Goal: Navigation & Orientation: Find specific page/section

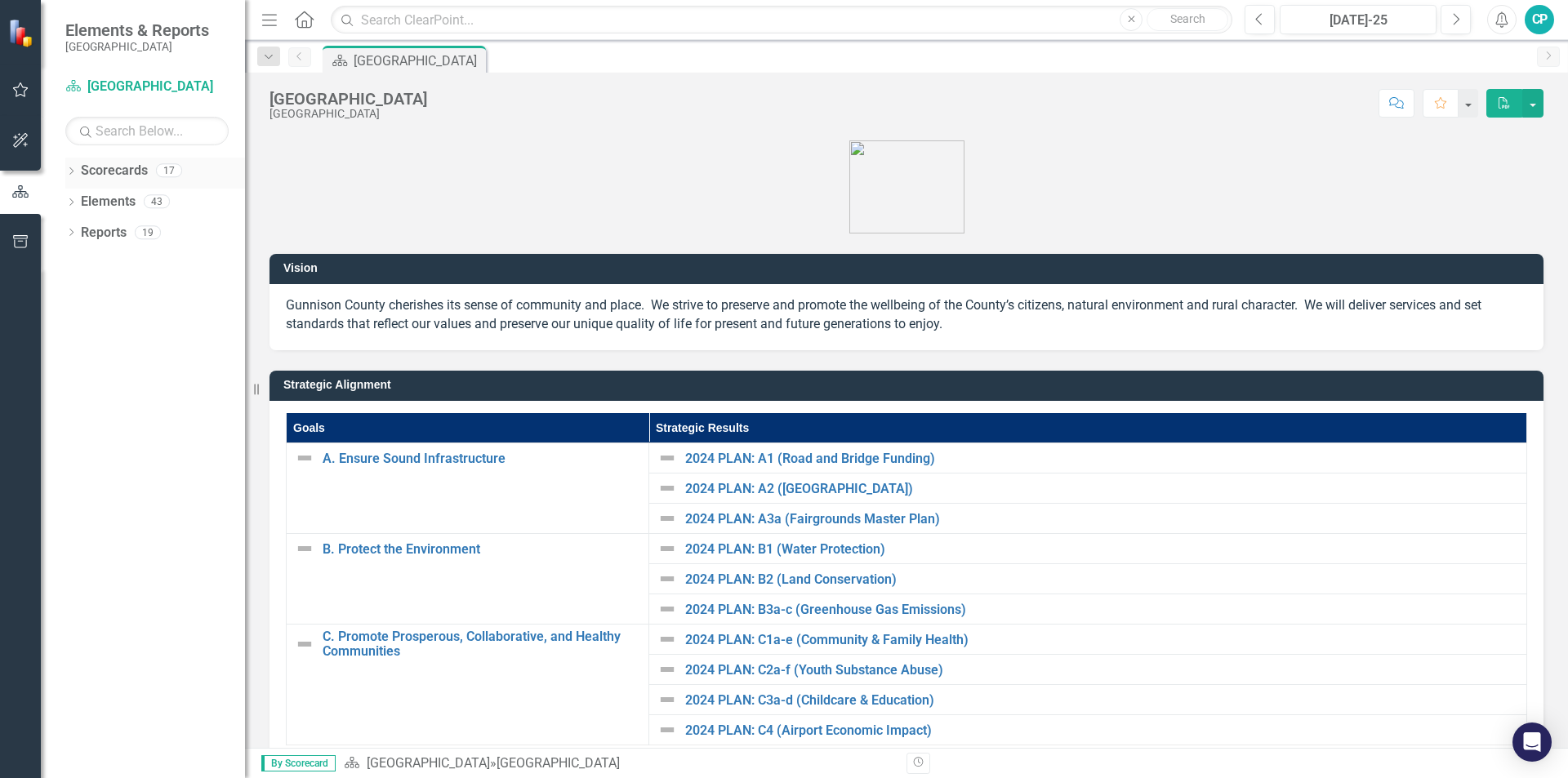
click at [66, 171] on icon "Dropdown" at bounding box center [70, 172] width 11 height 9
click at [82, 203] on icon "Dropdown" at bounding box center [80, 200] width 12 height 10
click at [95, 230] on icon "Dropdown" at bounding box center [96, 231] width 12 height 10
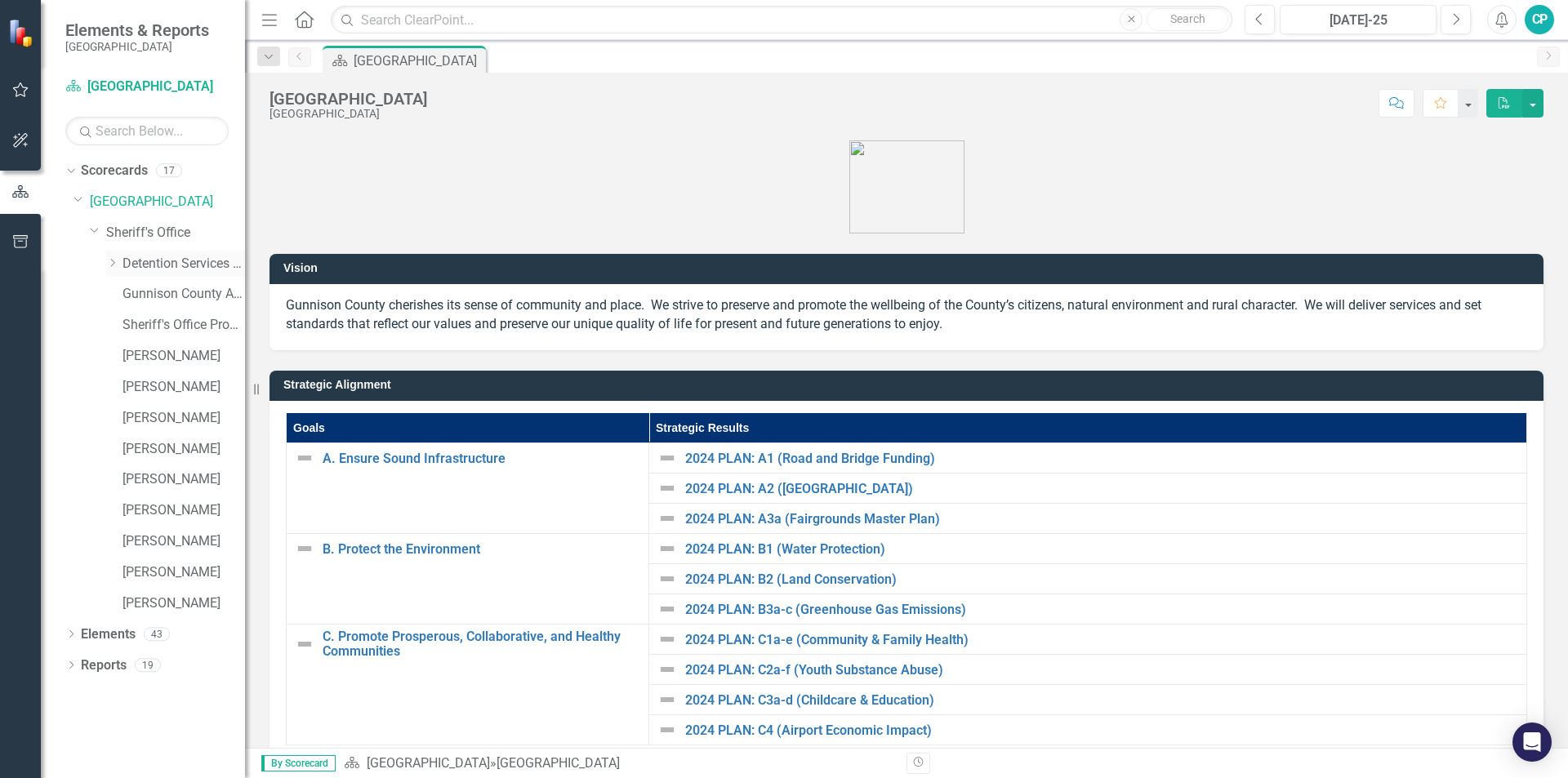
click at [113, 263] on icon "Dropdown" at bounding box center [113, 263] width 12 height 10
click at [142, 666] on link "[PERSON_NAME]" at bounding box center [183, 665] width 122 height 18
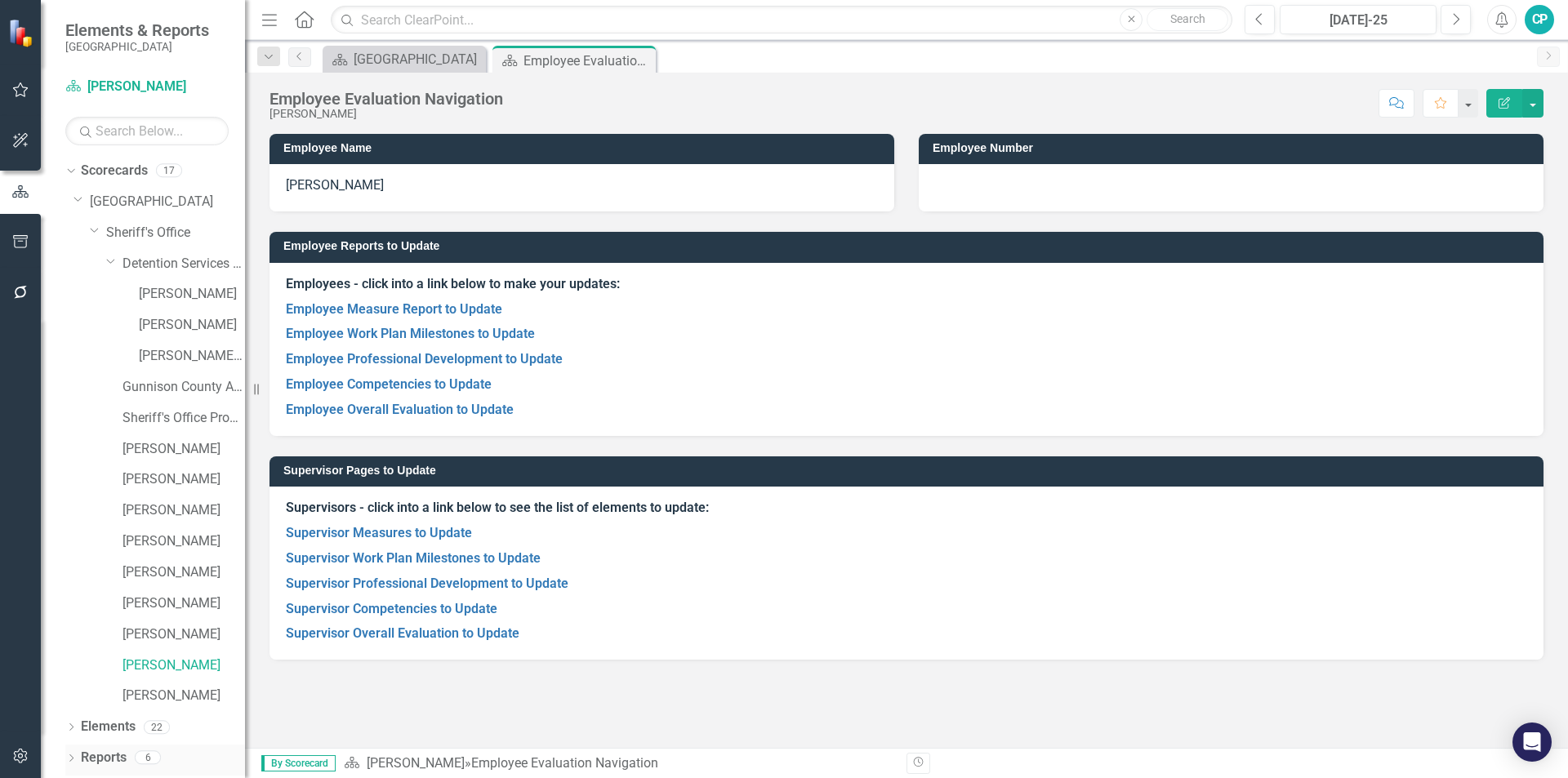
click at [70, 754] on icon "Dropdown" at bounding box center [70, 760] width 11 height 9
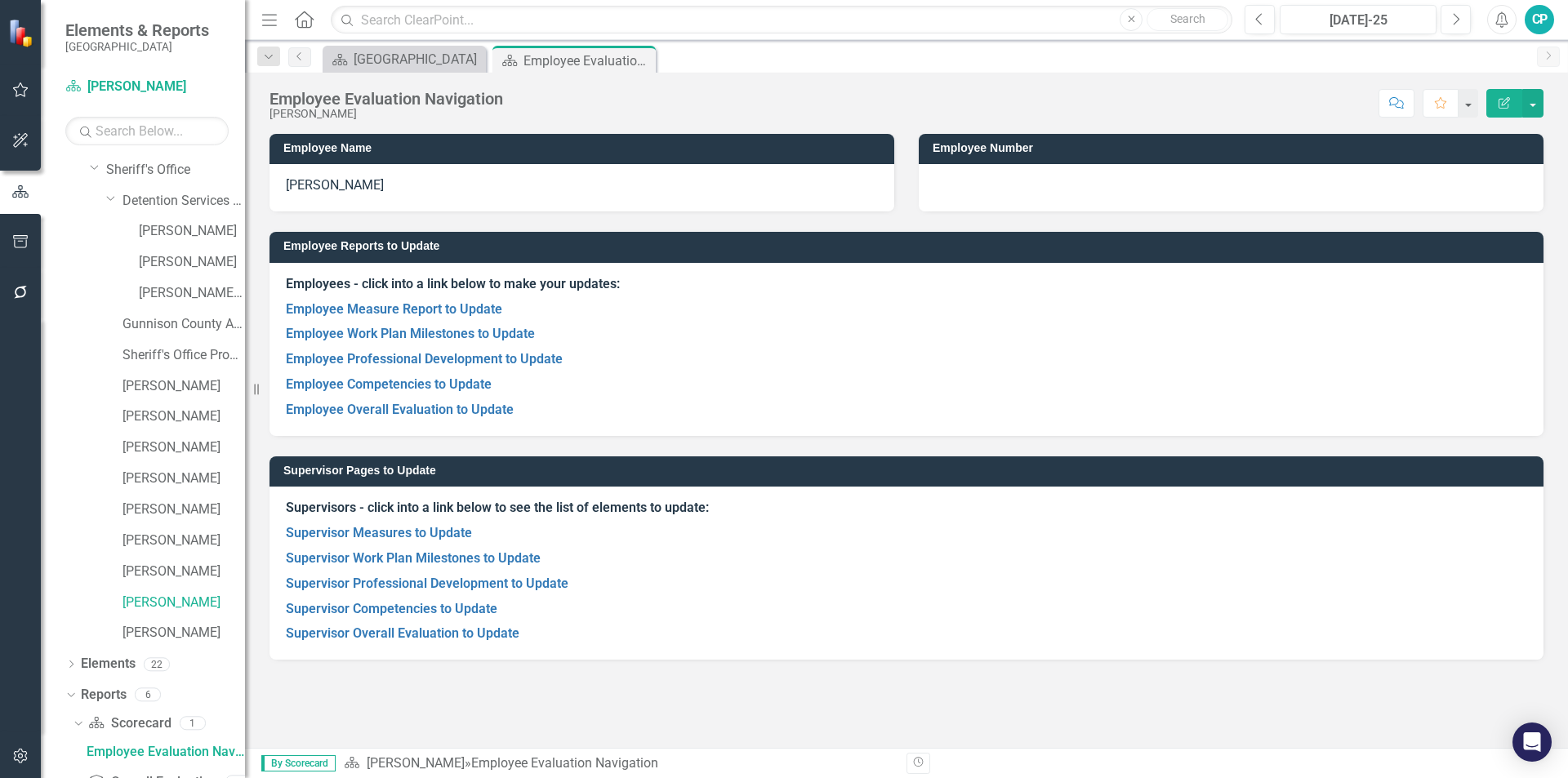
scroll to position [164, 0]
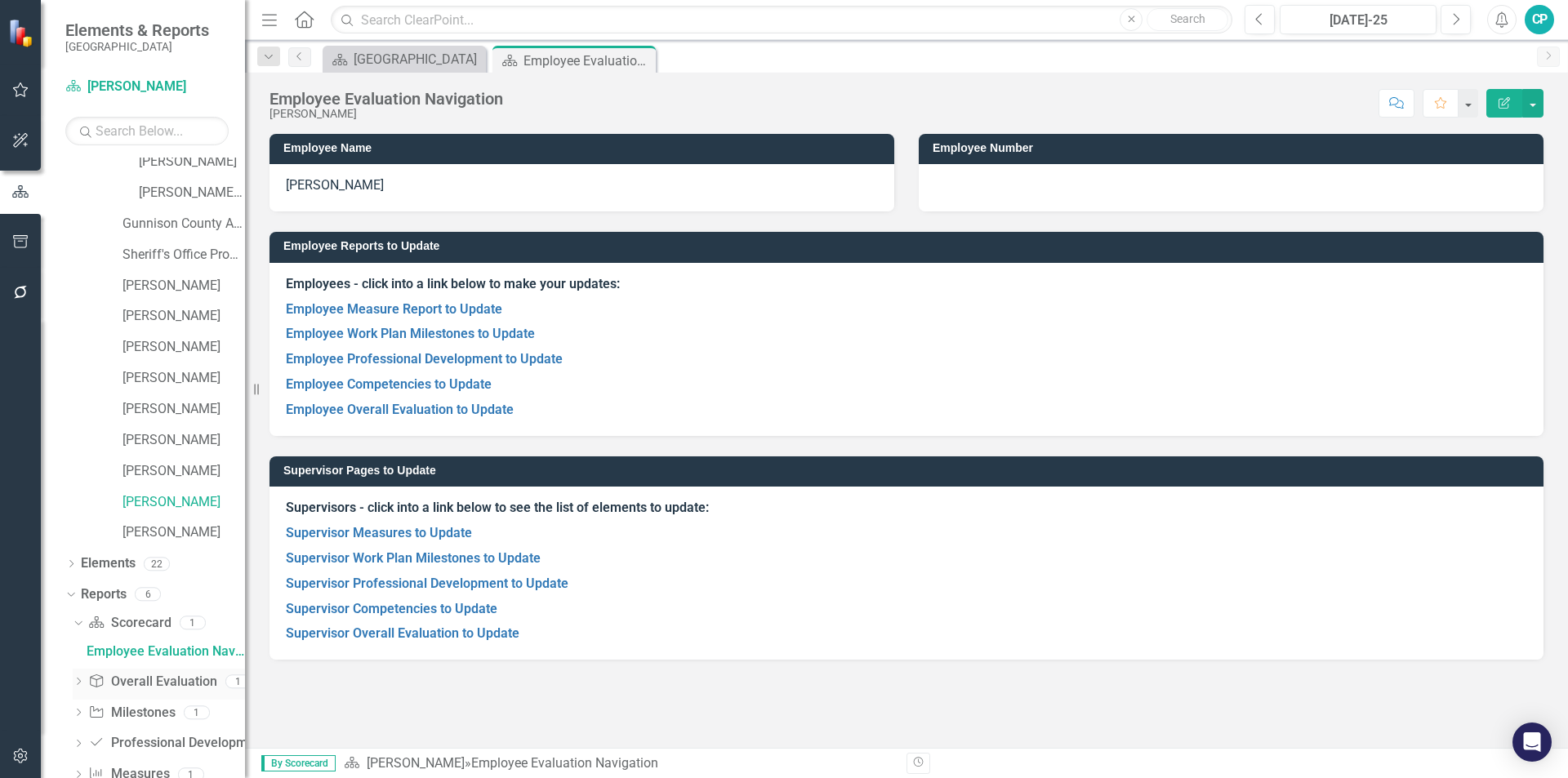
click at [97, 682] on icon at bounding box center [96, 680] width 13 height 13
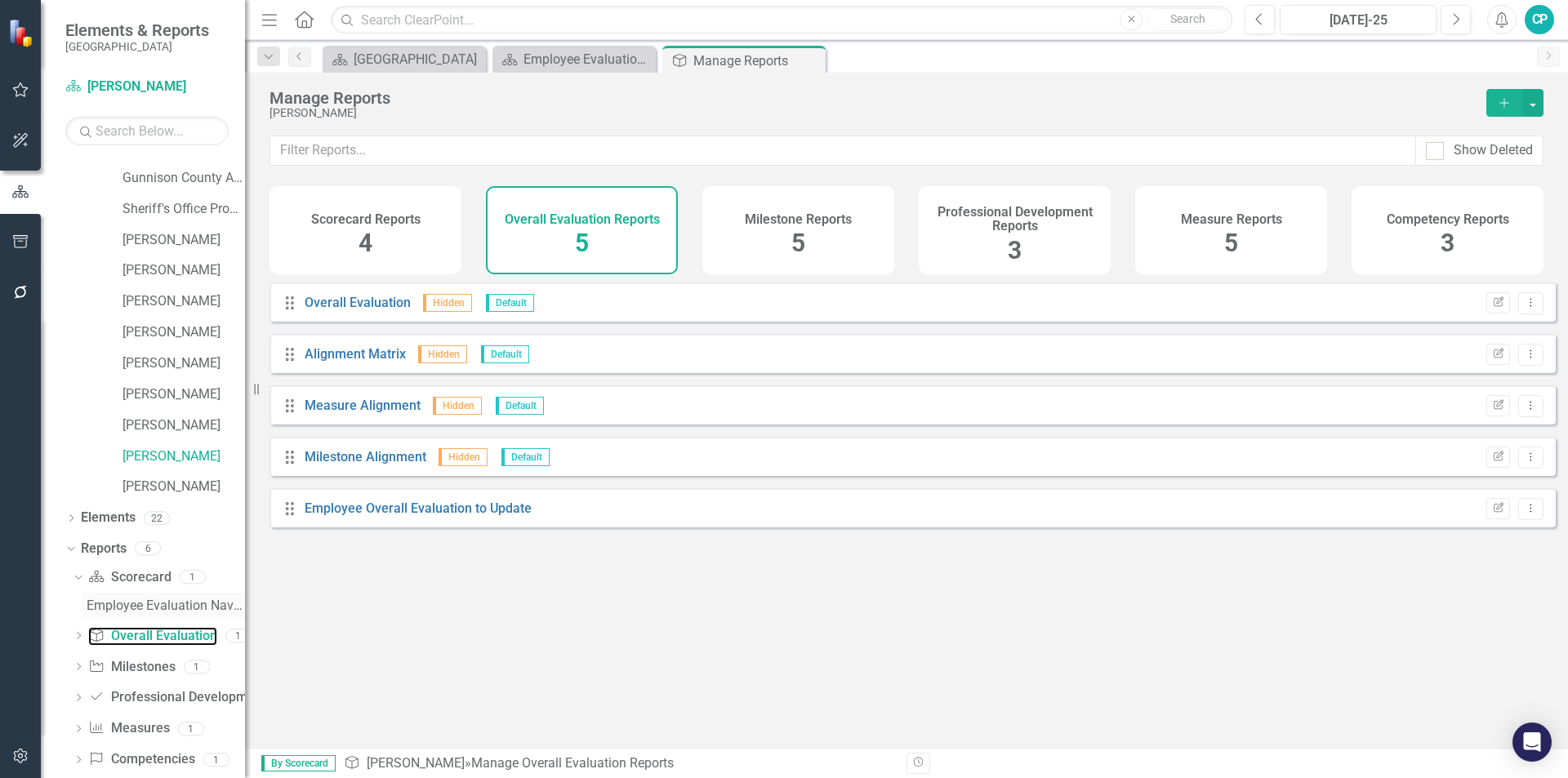
scroll to position [233, 0]
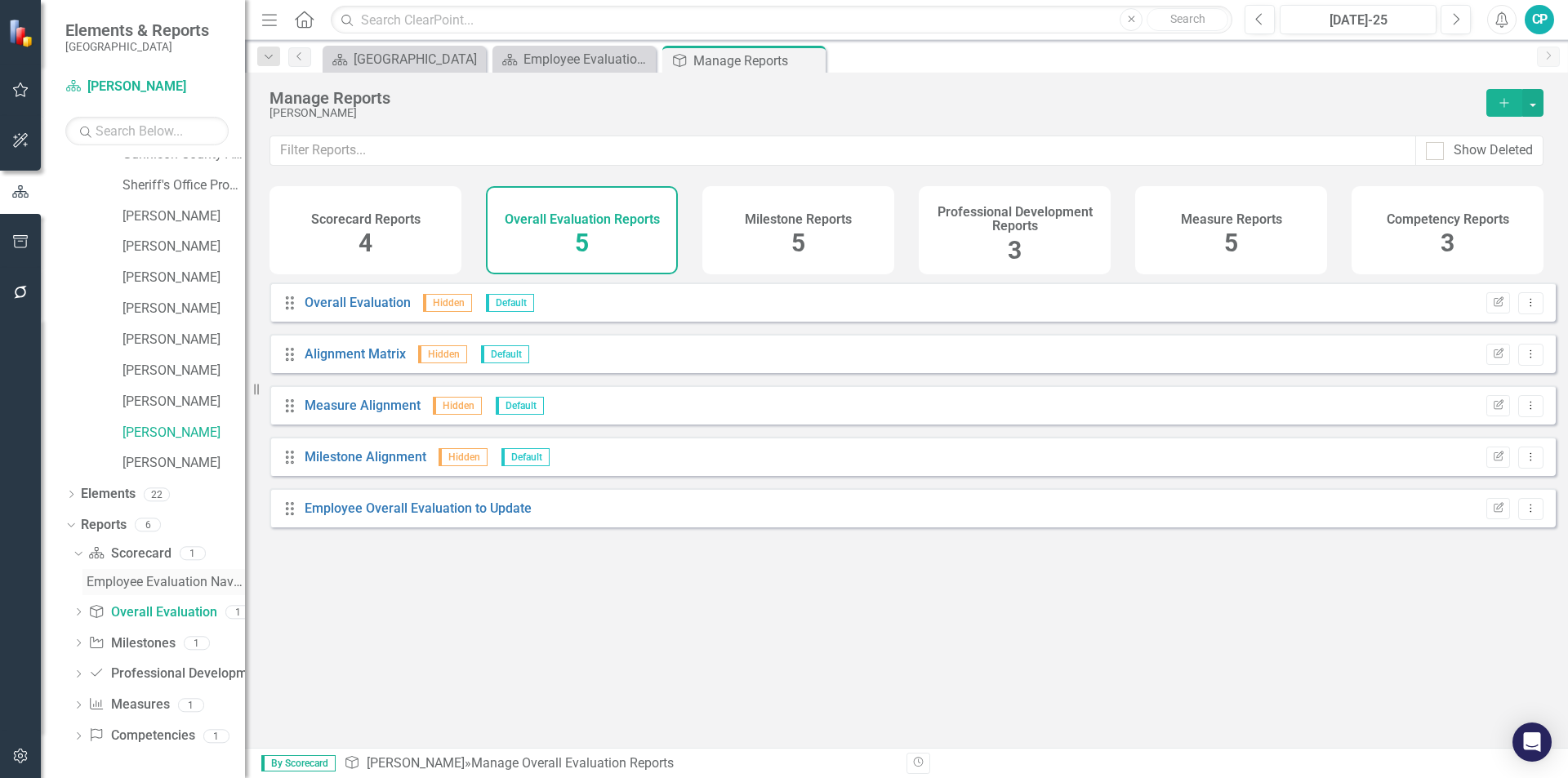
click at [98, 582] on div "Employee Evaluation Navigation" at bounding box center [165, 582] width 158 height 15
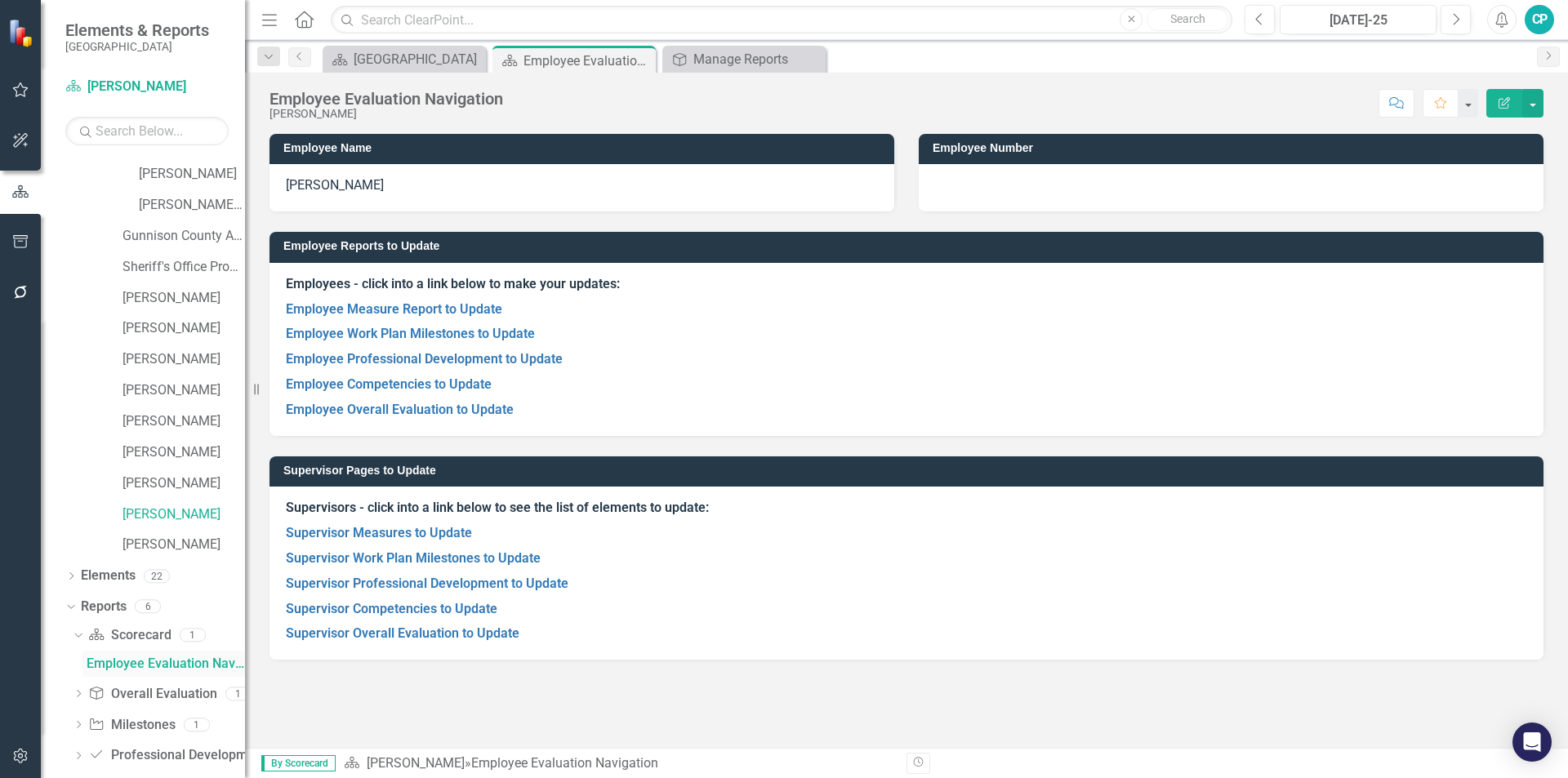
scroll to position [50, 0]
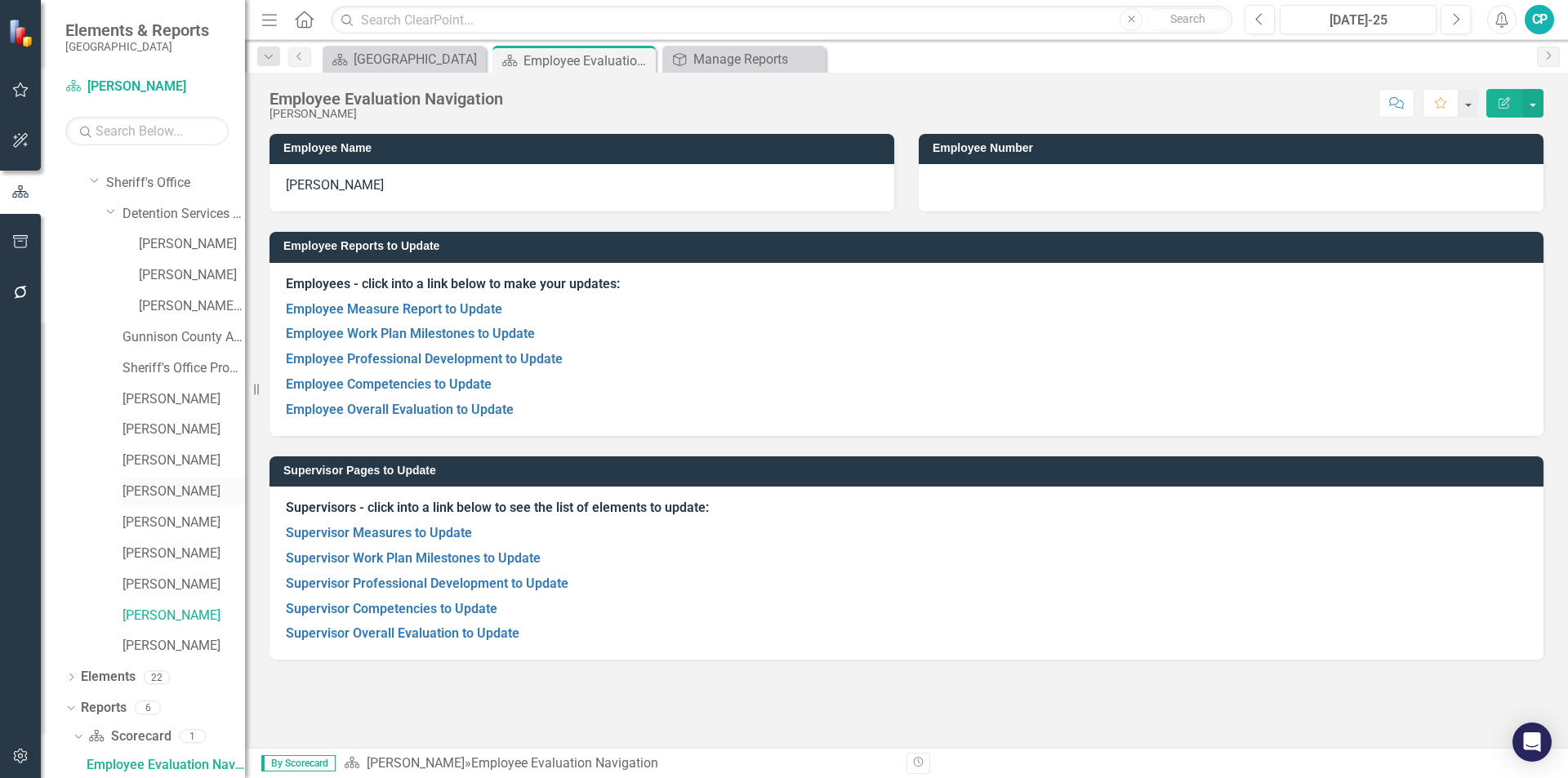
click at [144, 491] on link "[PERSON_NAME]" at bounding box center [183, 491] width 122 height 18
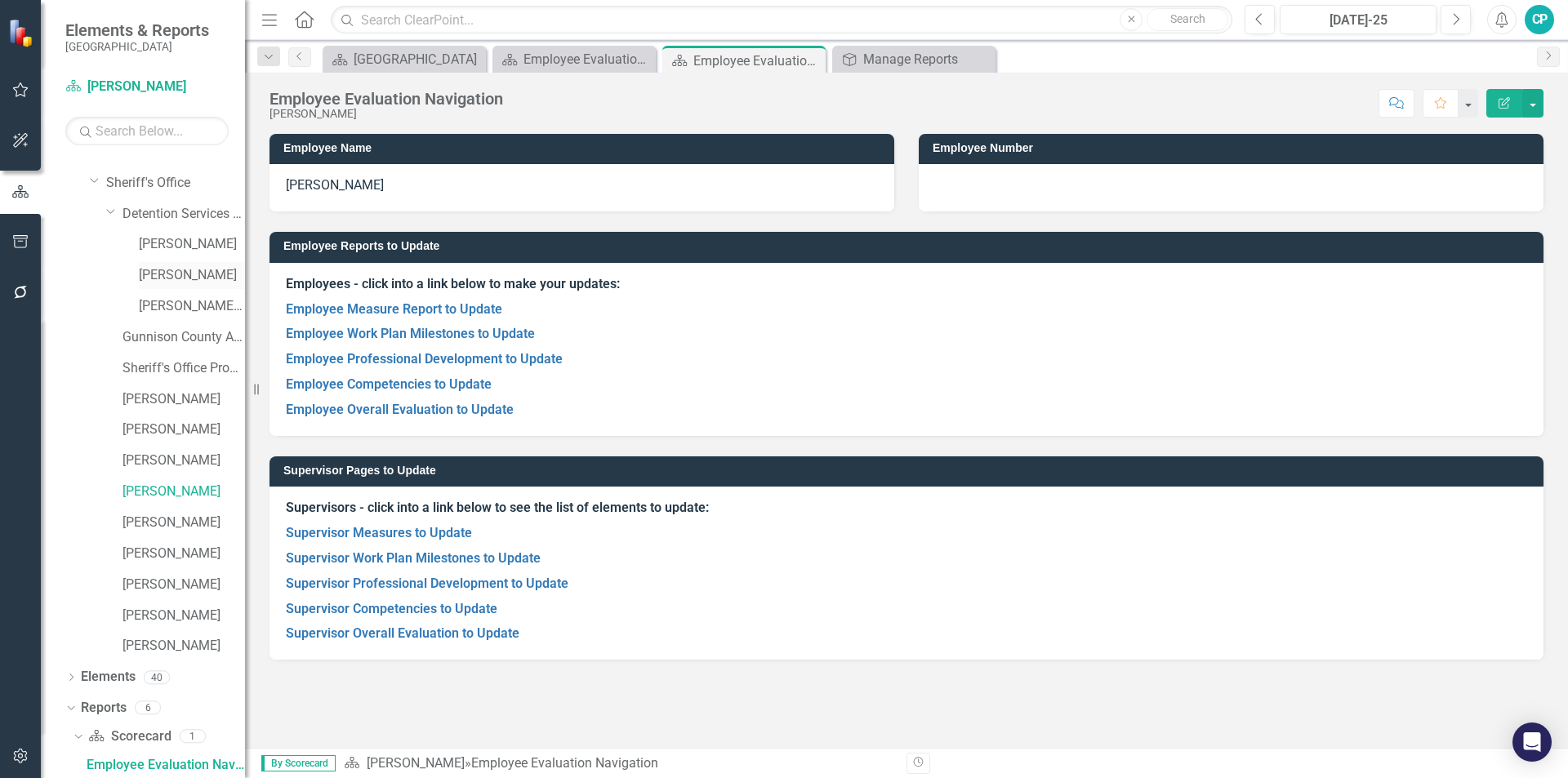
click at [162, 273] on link "[PERSON_NAME]" at bounding box center [192, 275] width 106 height 18
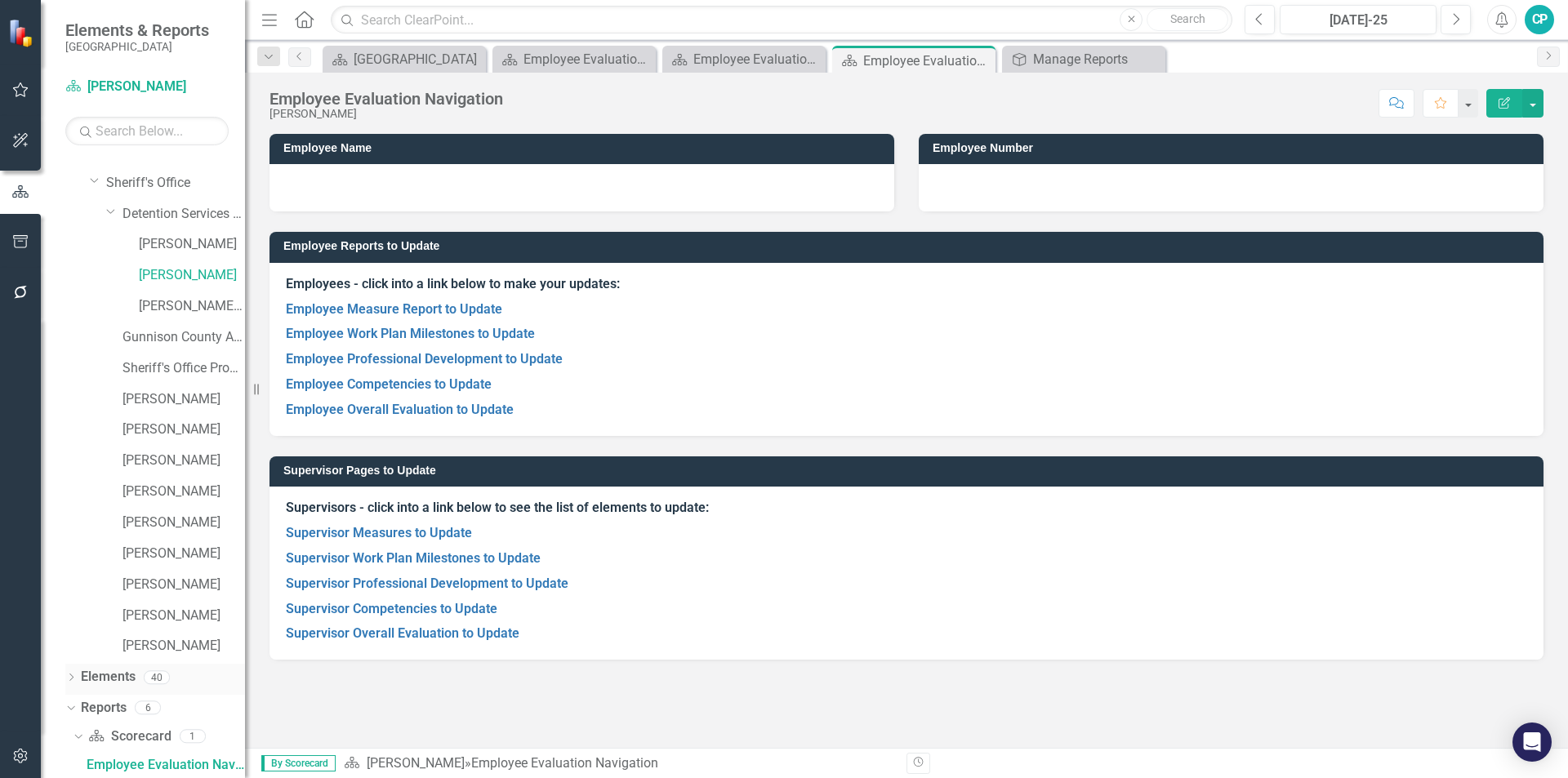
click at [70, 674] on icon at bounding box center [71, 677] width 4 height 7
click at [73, 675] on icon "Dropdown" at bounding box center [69, 677] width 9 height 11
click at [98, 733] on icon "Scorecard" at bounding box center [96, 736] width 17 height 13
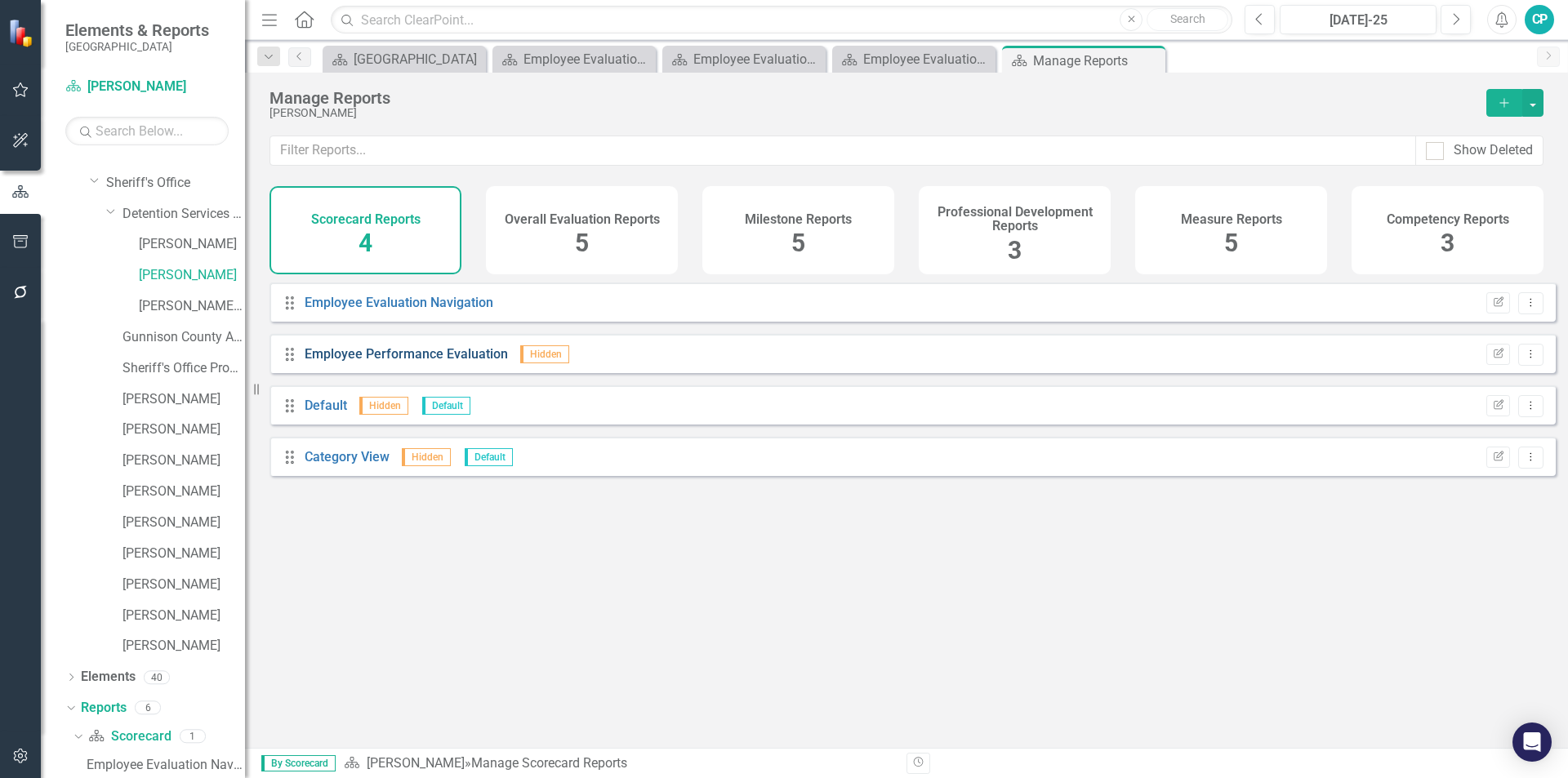
click at [417, 362] on link "Employee Performance Evaluation" at bounding box center [406, 354] width 203 height 16
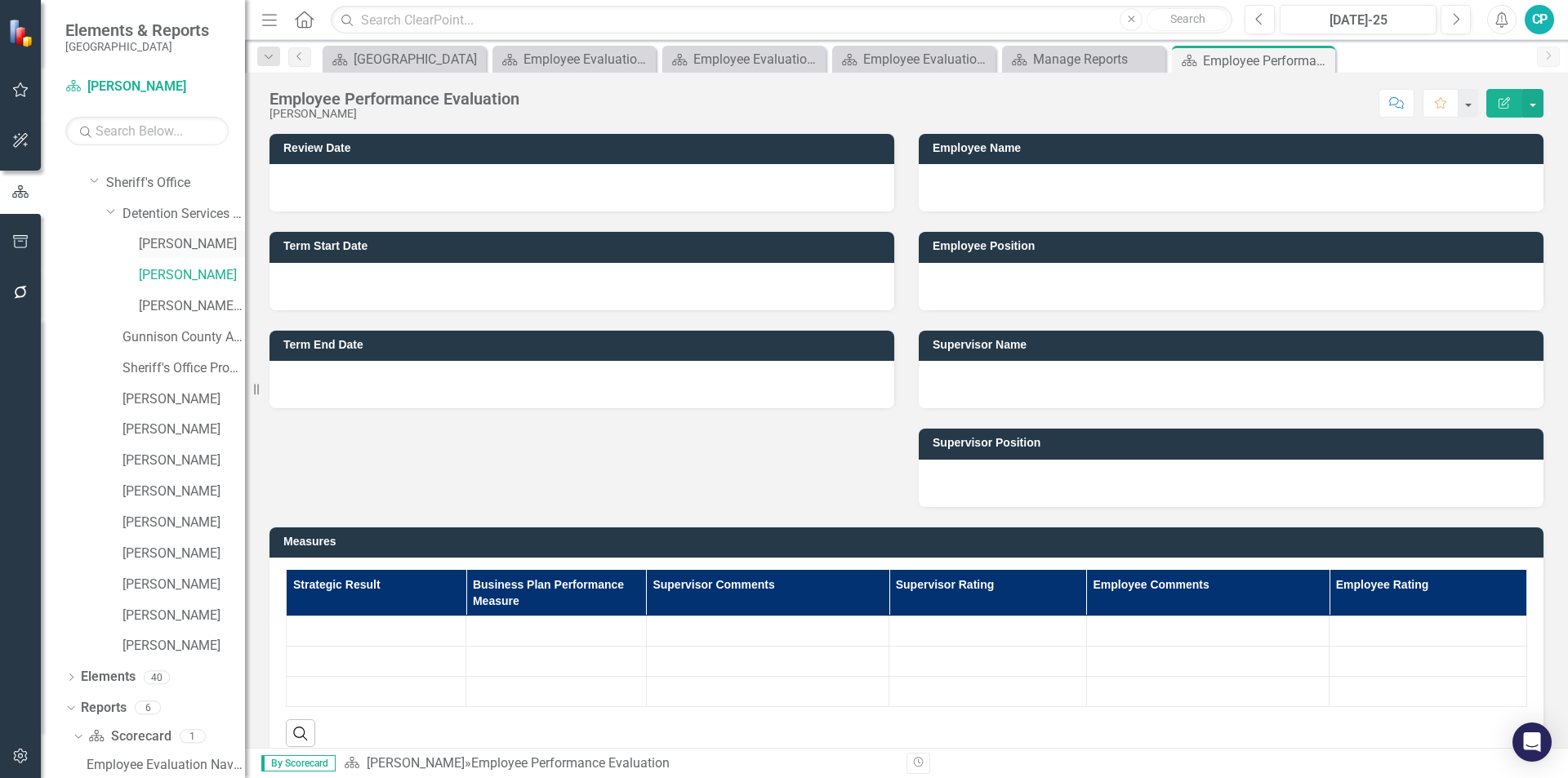
click at [158, 242] on link "[PERSON_NAME]" at bounding box center [192, 244] width 106 height 18
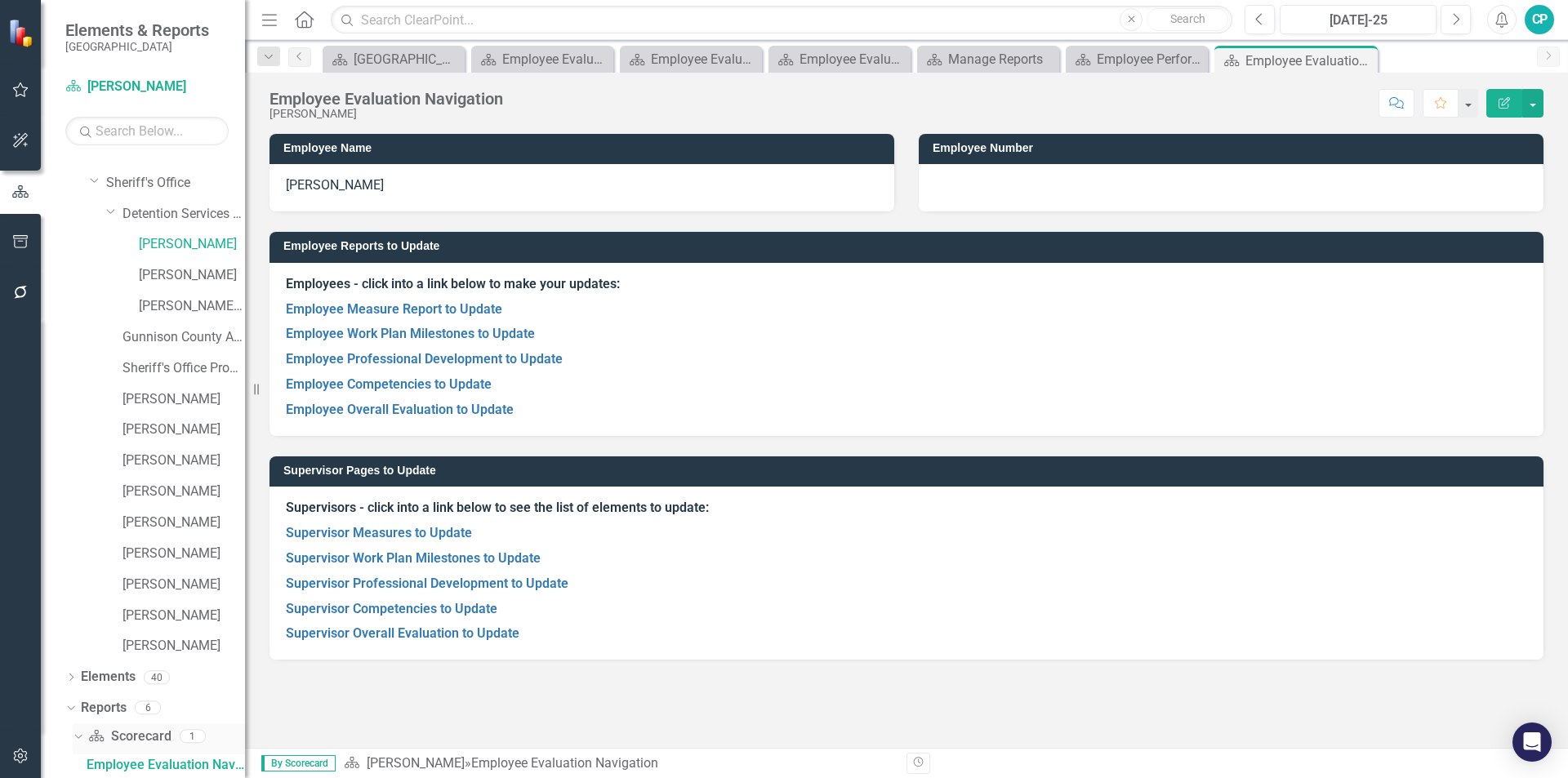
click at [88, 736] on icon "Scorecard" at bounding box center [96, 736] width 17 height 13
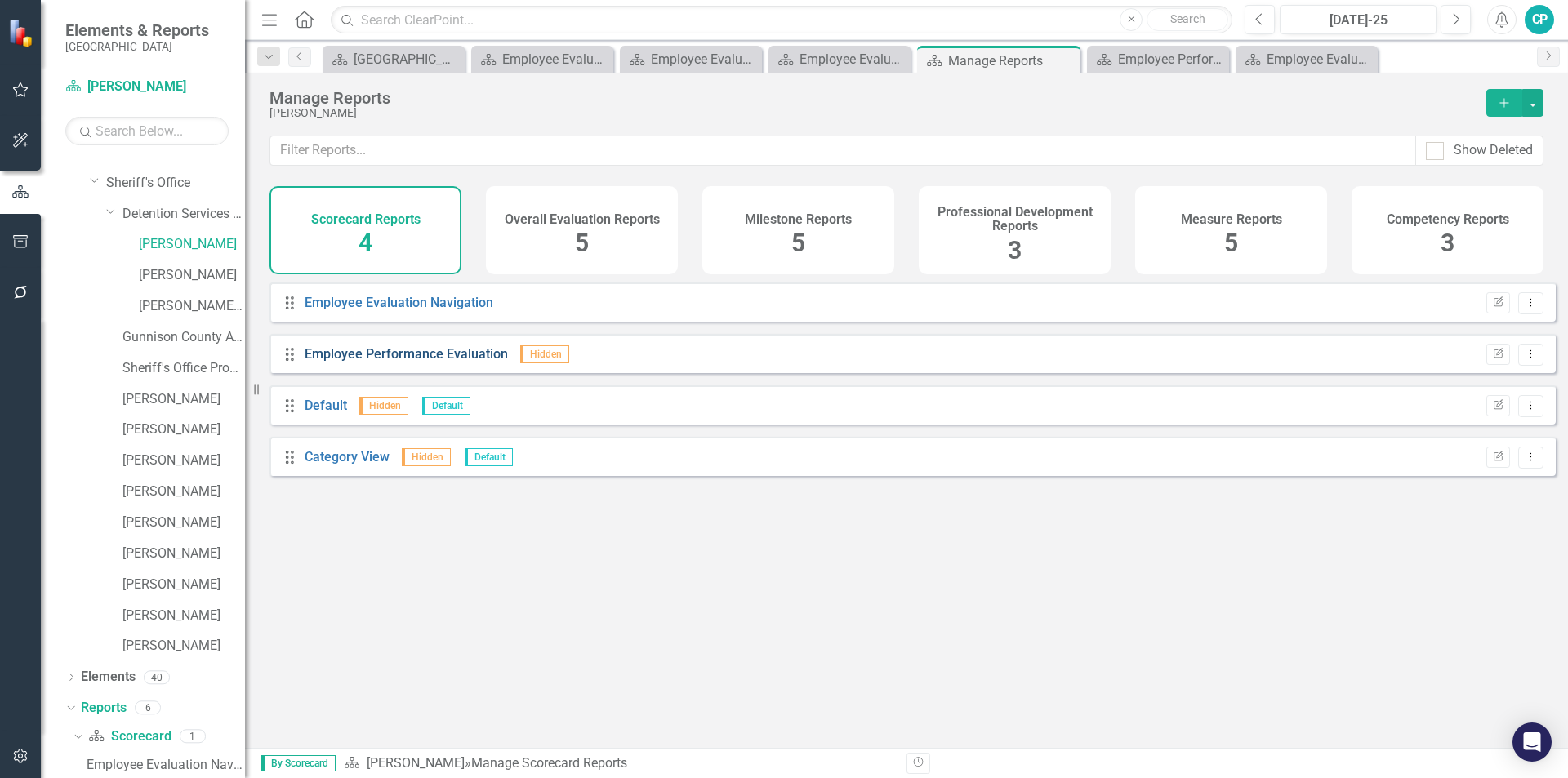
click at [331, 362] on link "Employee Performance Evaluation" at bounding box center [406, 354] width 203 height 16
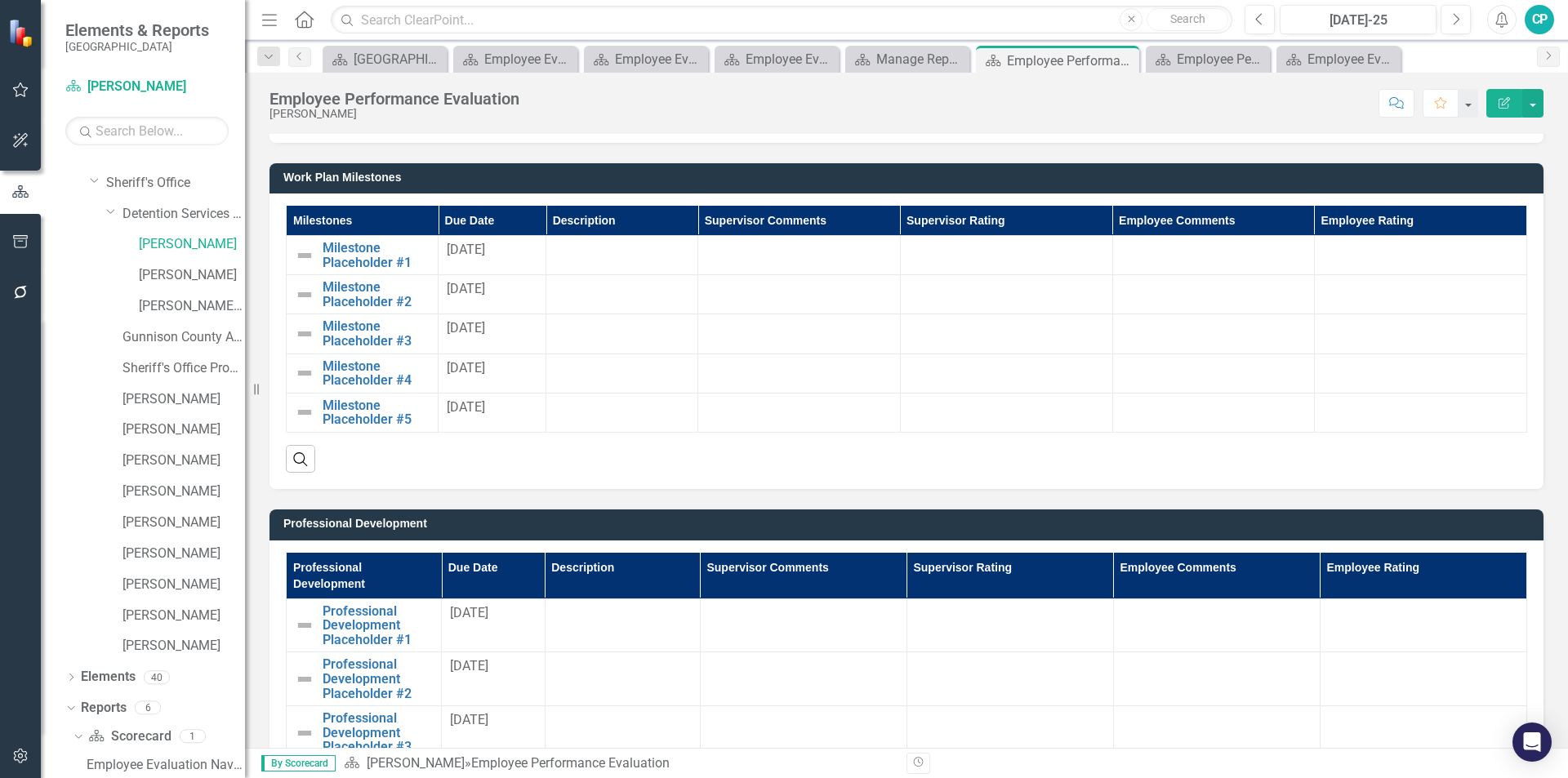
scroll to position [1306, 0]
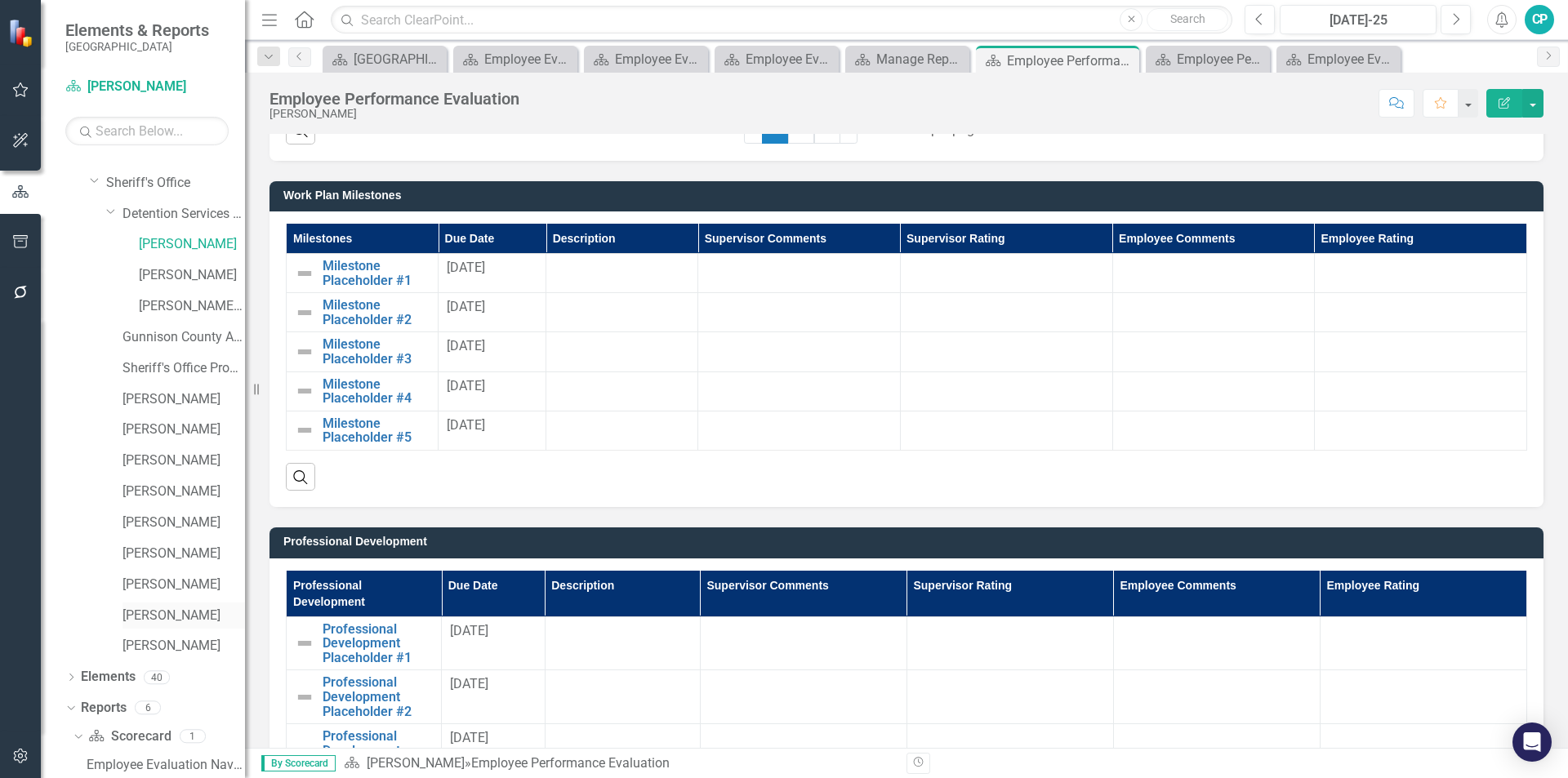
click at [139, 615] on link "[PERSON_NAME]" at bounding box center [183, 615] width 122 height 18
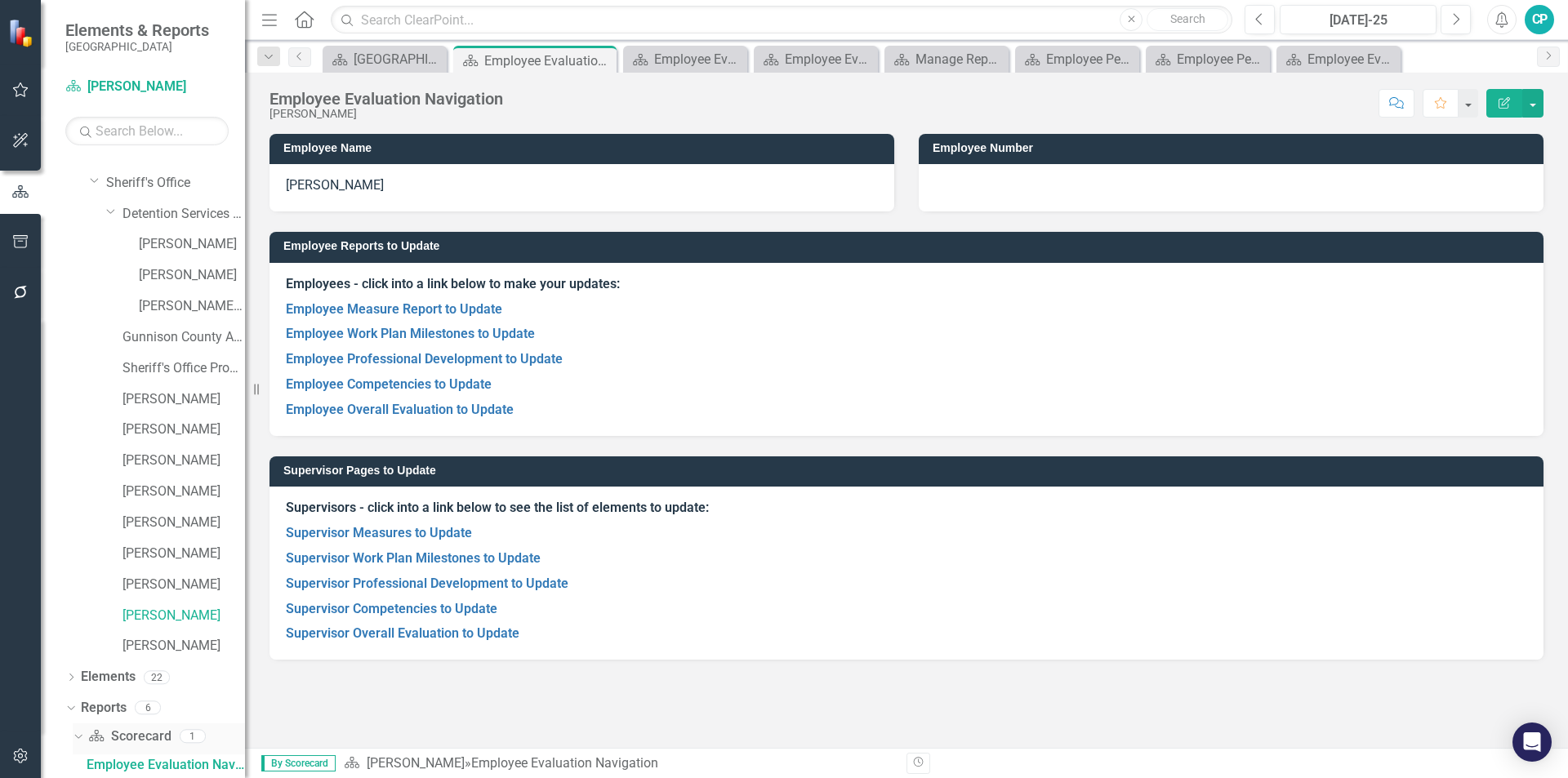
click at [92, 735] on icon "Scorecard" at bounding box center [96, 736] width 17 height 13
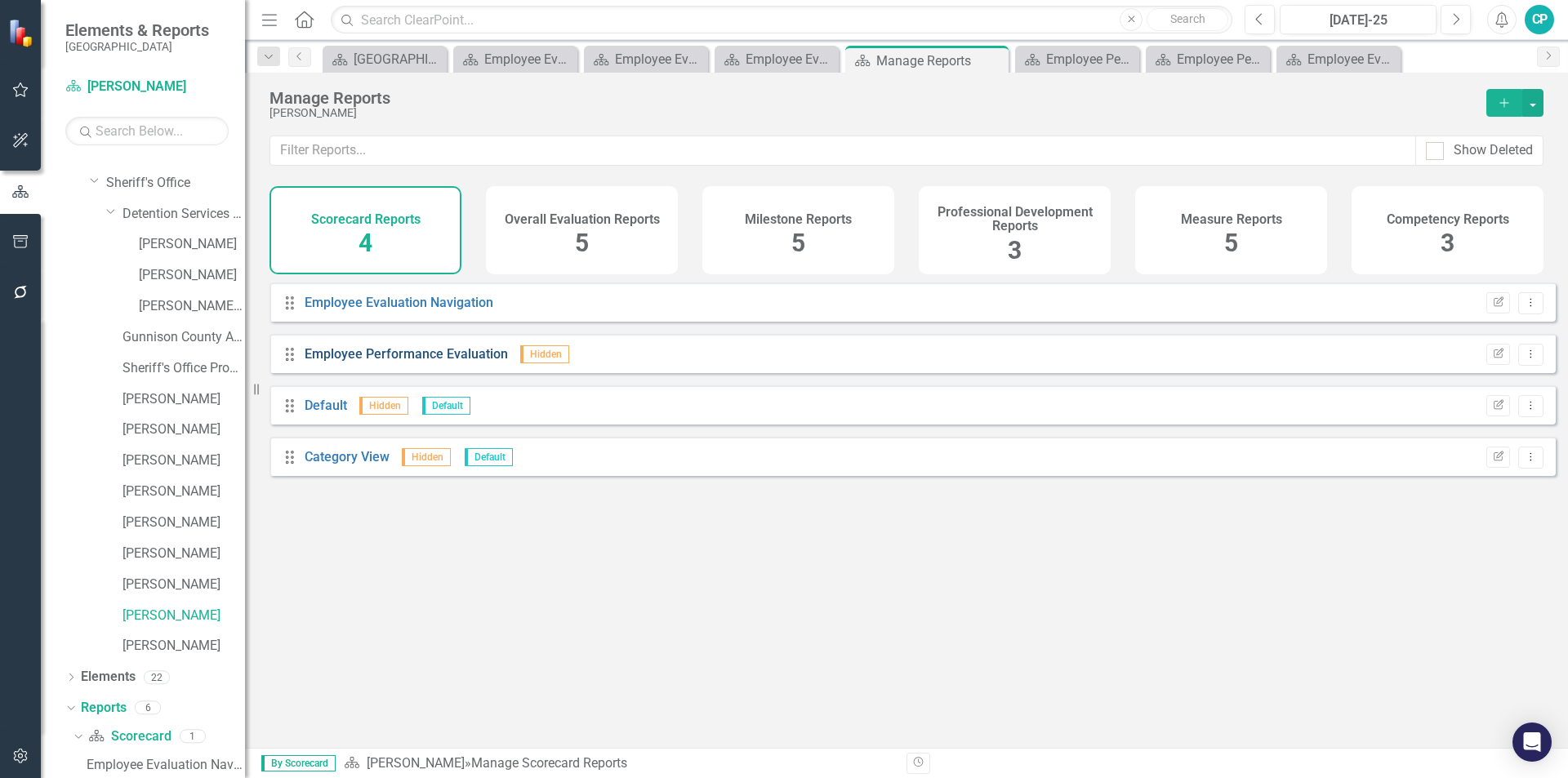
click at [385, 362] on link "Employee Performance Evaluation" at bounding box center [406, 354] width 203 height 16
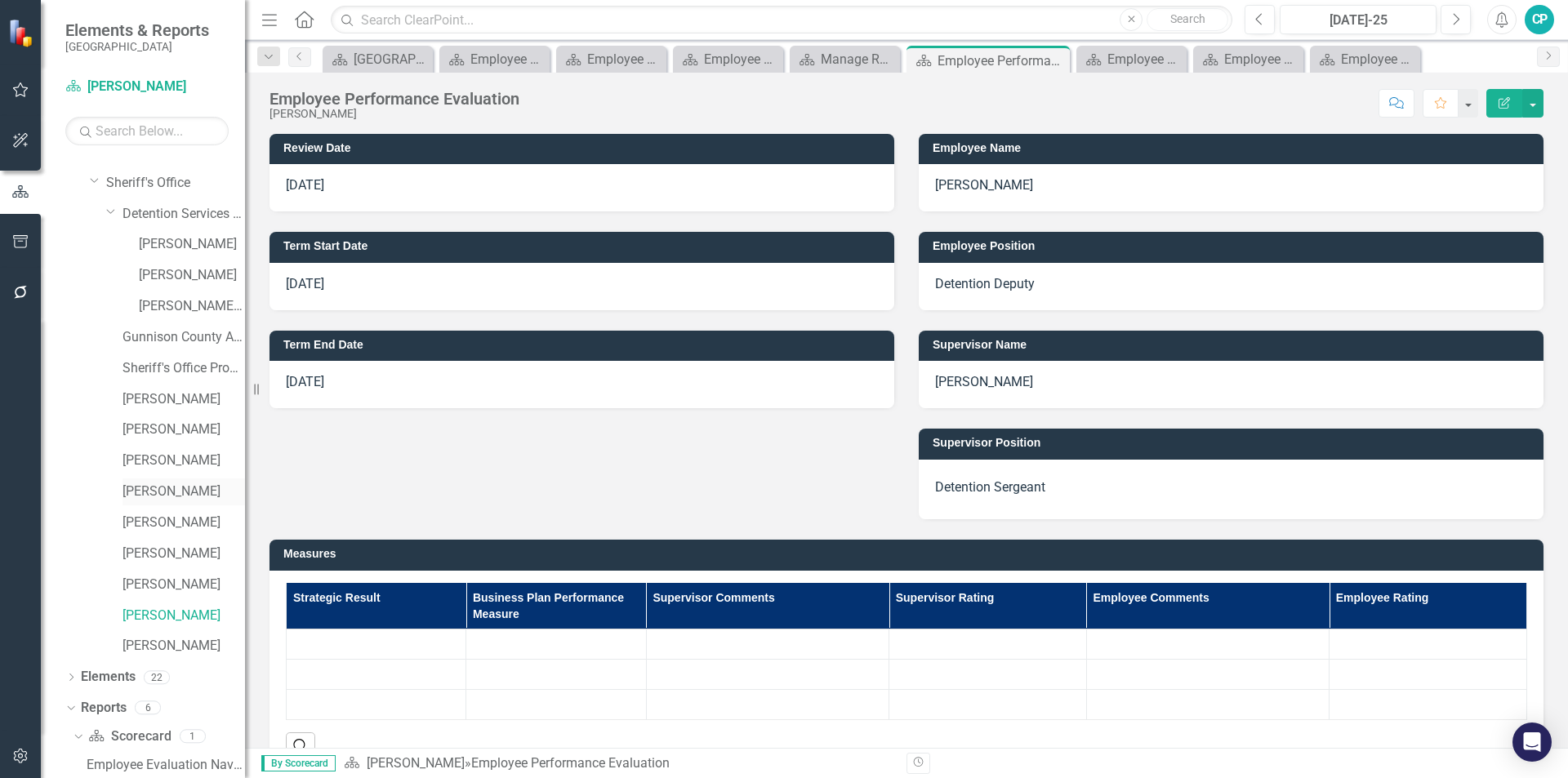
click at [155, 495] on link "[PERSON_NAME]" at bounding box center [183, 491] width 122 height 18
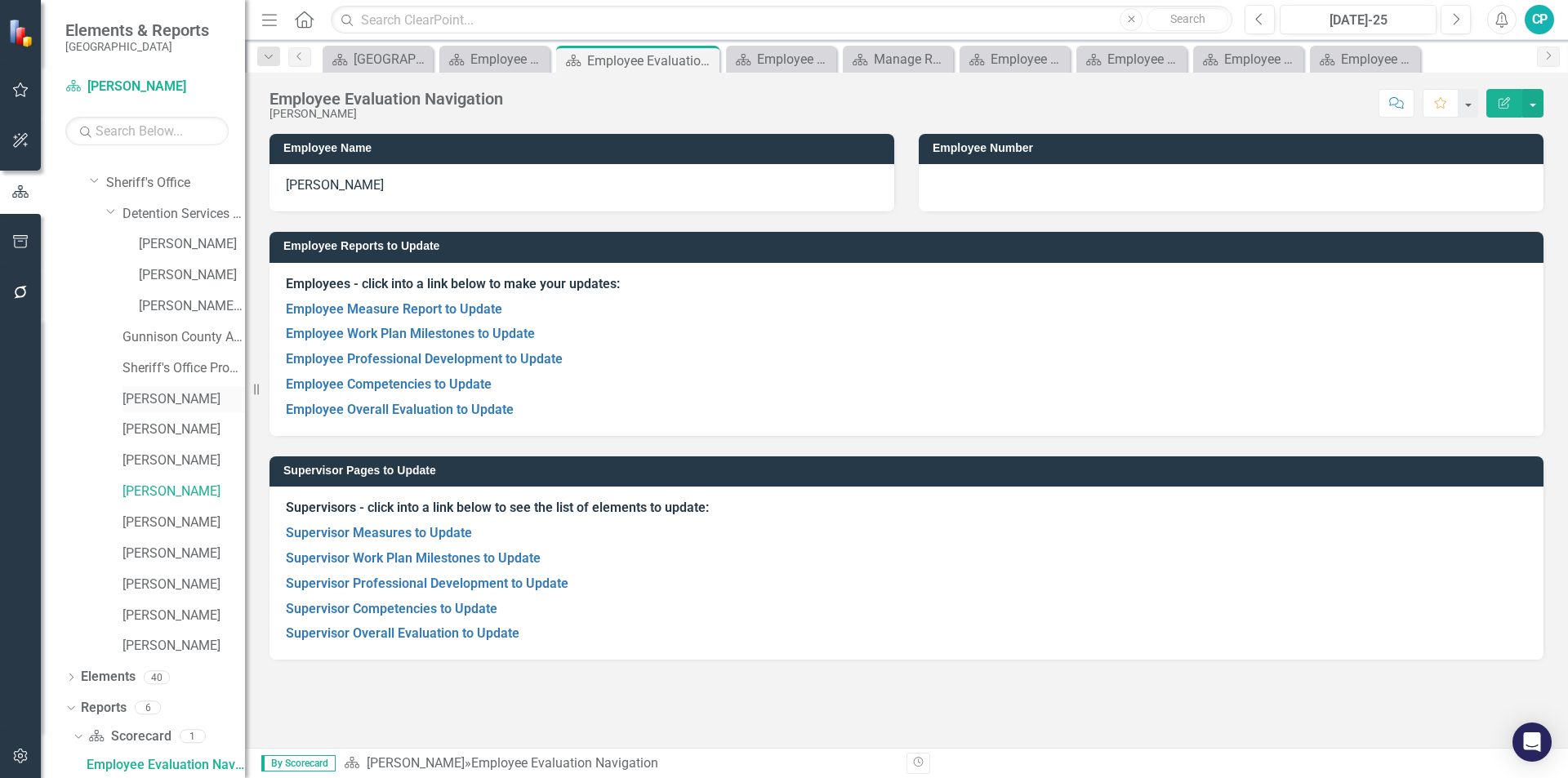
click at [154, 402] on link "[PERSON_NAME]" at bounding box center [183, 399] width 122 height 18
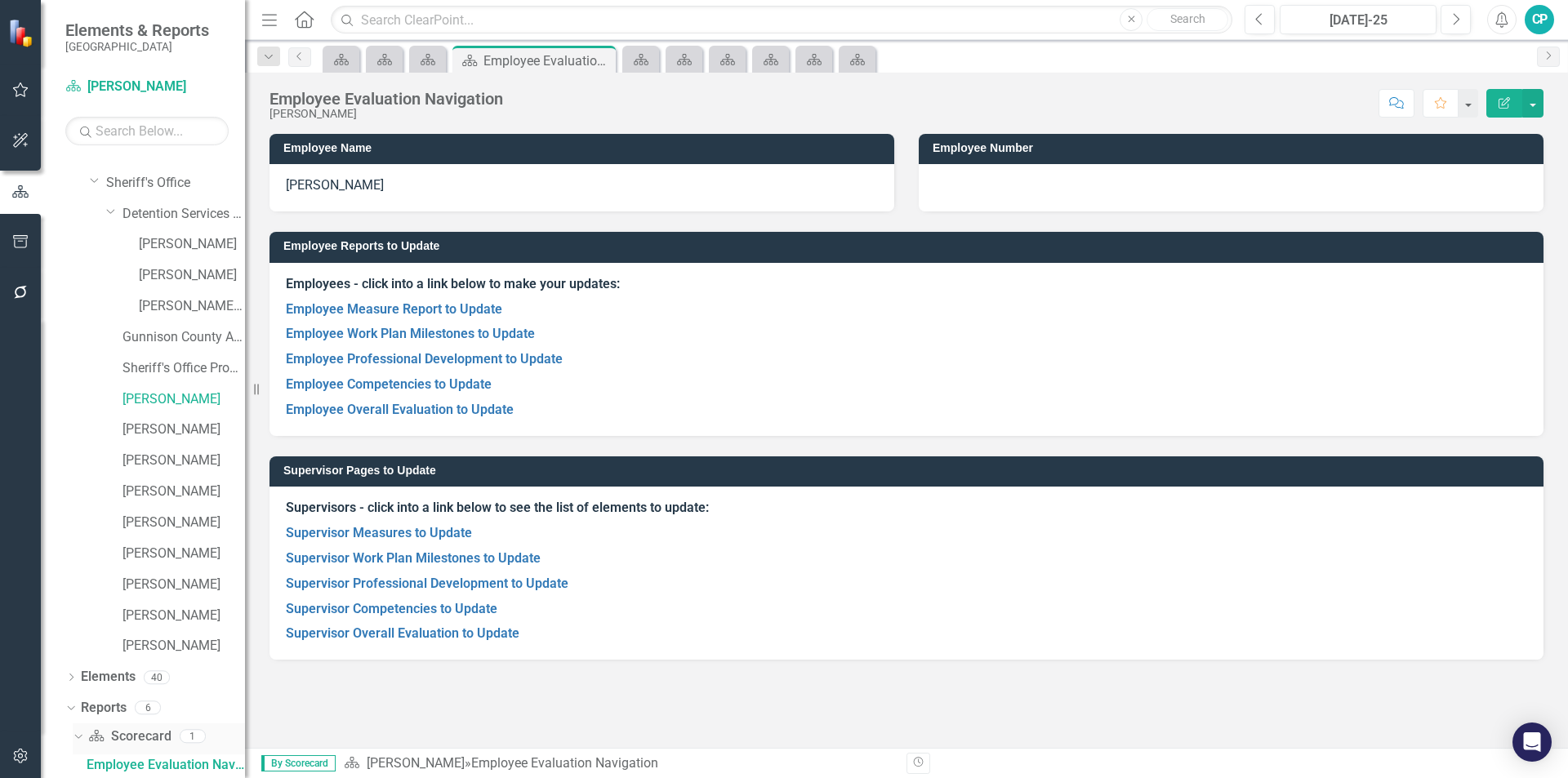
click at [89, 738] on icon "Scorecard" at bounding box center [96, 736] width 17 height 13
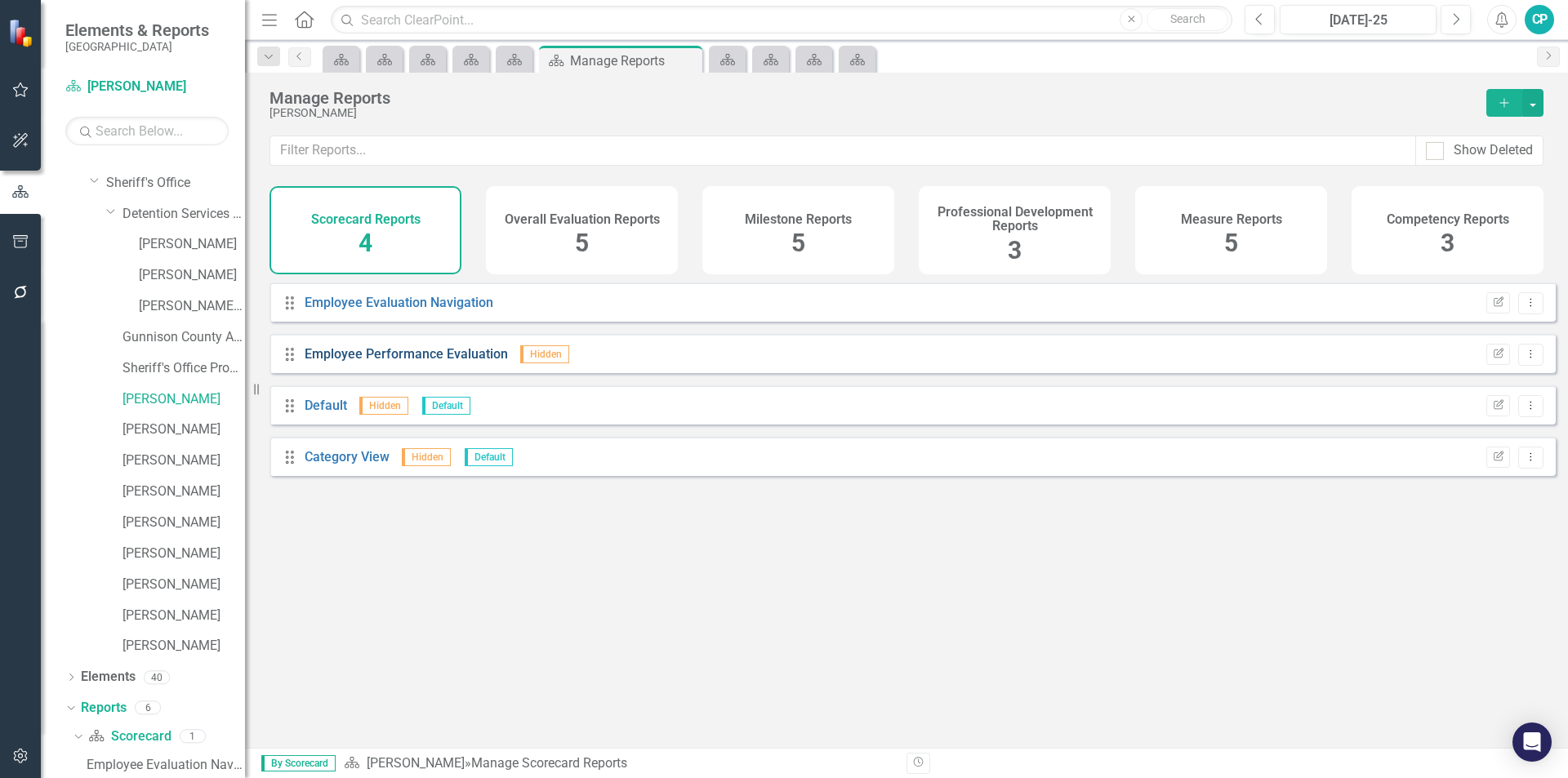
click at [462, 362] on link "Employee Performance Evaluation" at bounding box center [406, 354] width 203 height 16
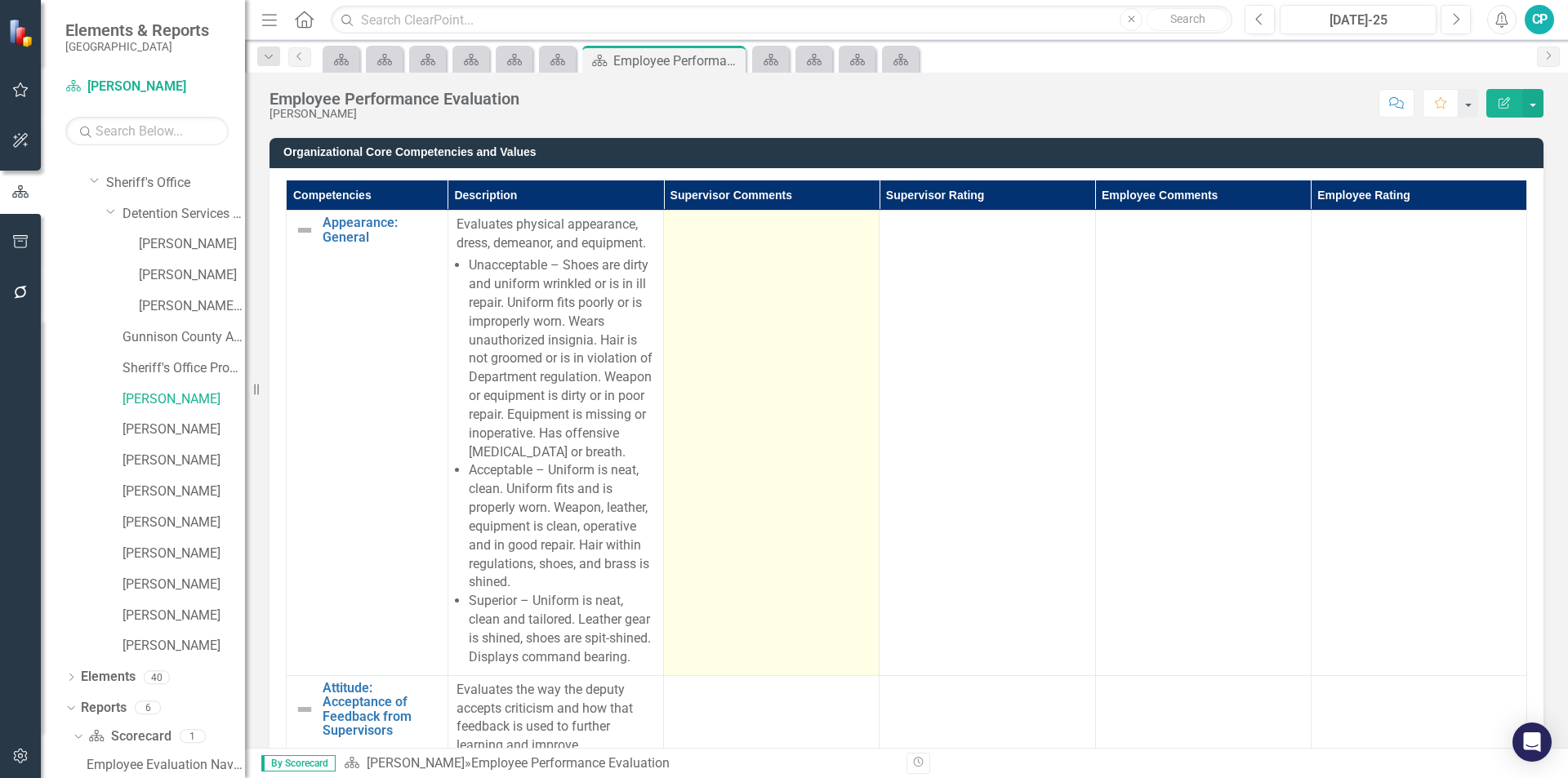
scroll to position [980, 0]
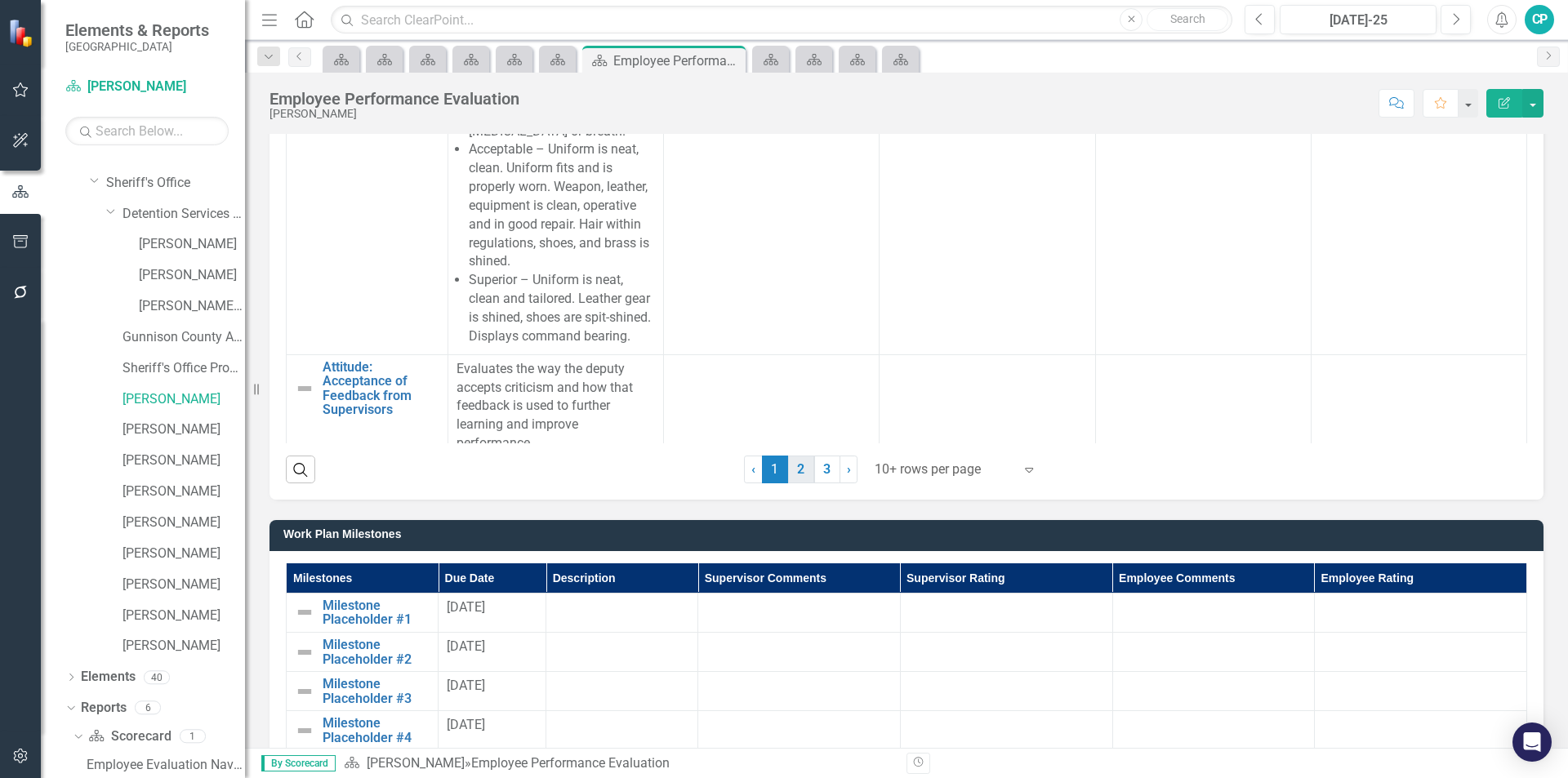
click at [758, 465] on link "2" at bounding box center [801, 469] width 26 height 28
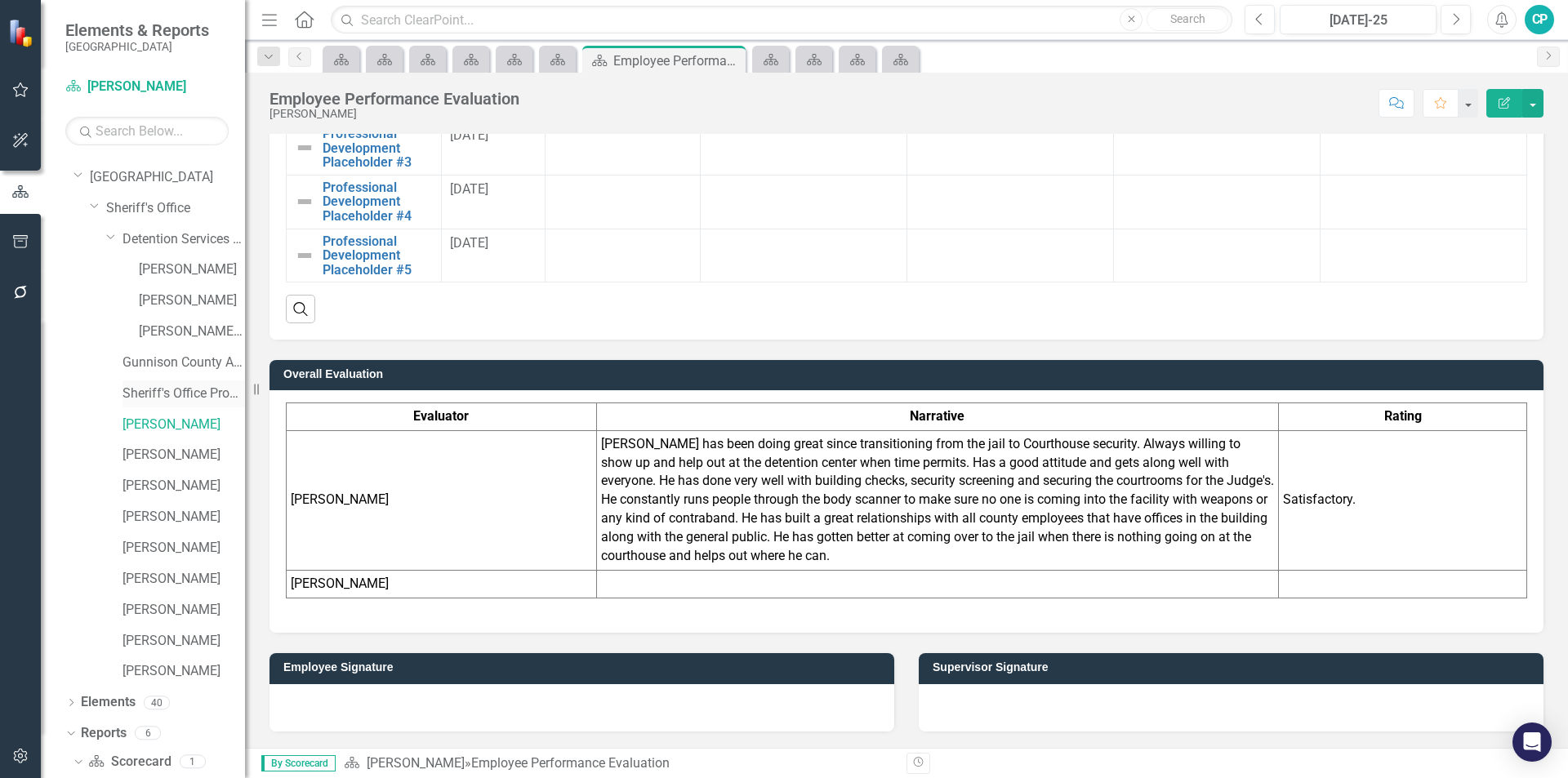
scroll to position [0, 0]
